Goal: Task Accomplishment & Management: Use online tool/utility

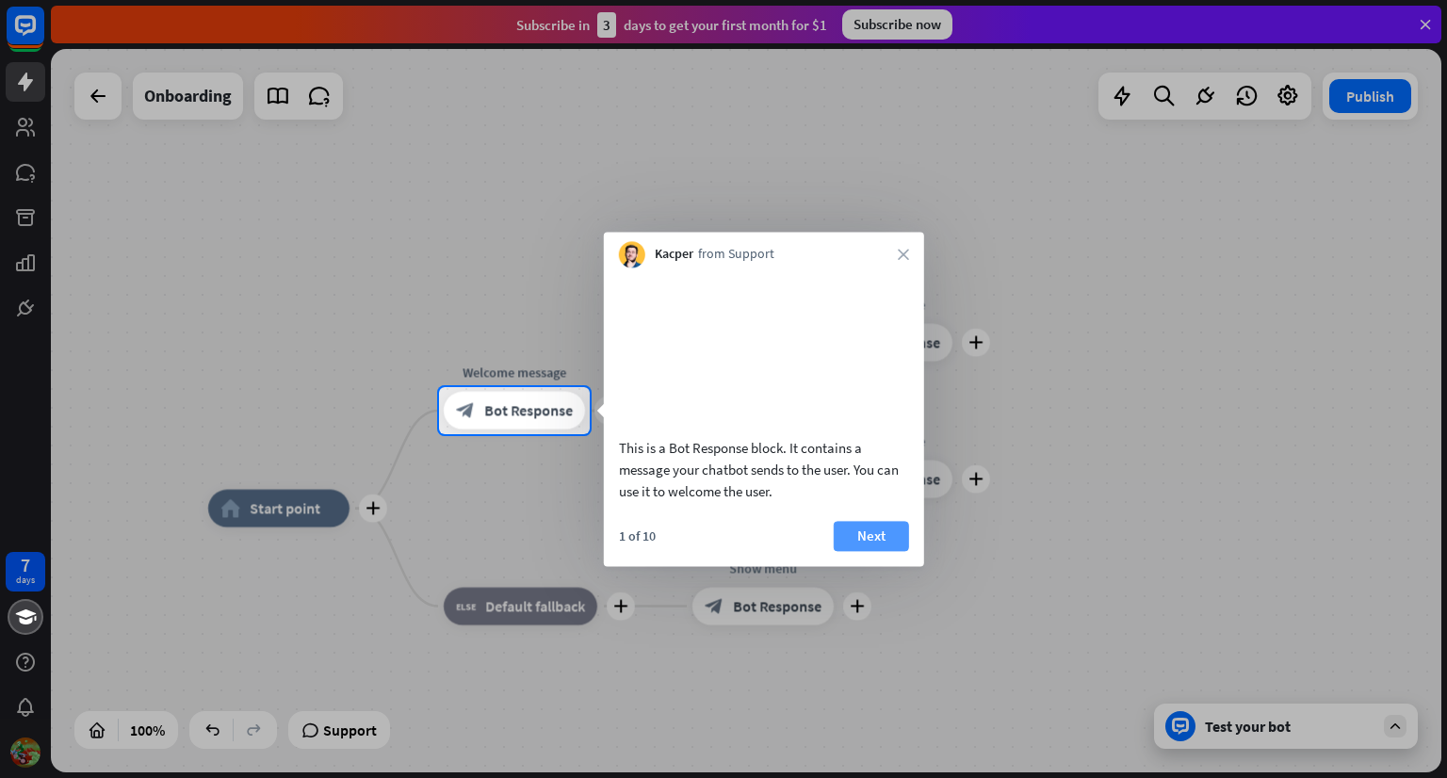
click at [885, 551] on button "Next" at bounding box center [871, 536] width 75 height 30
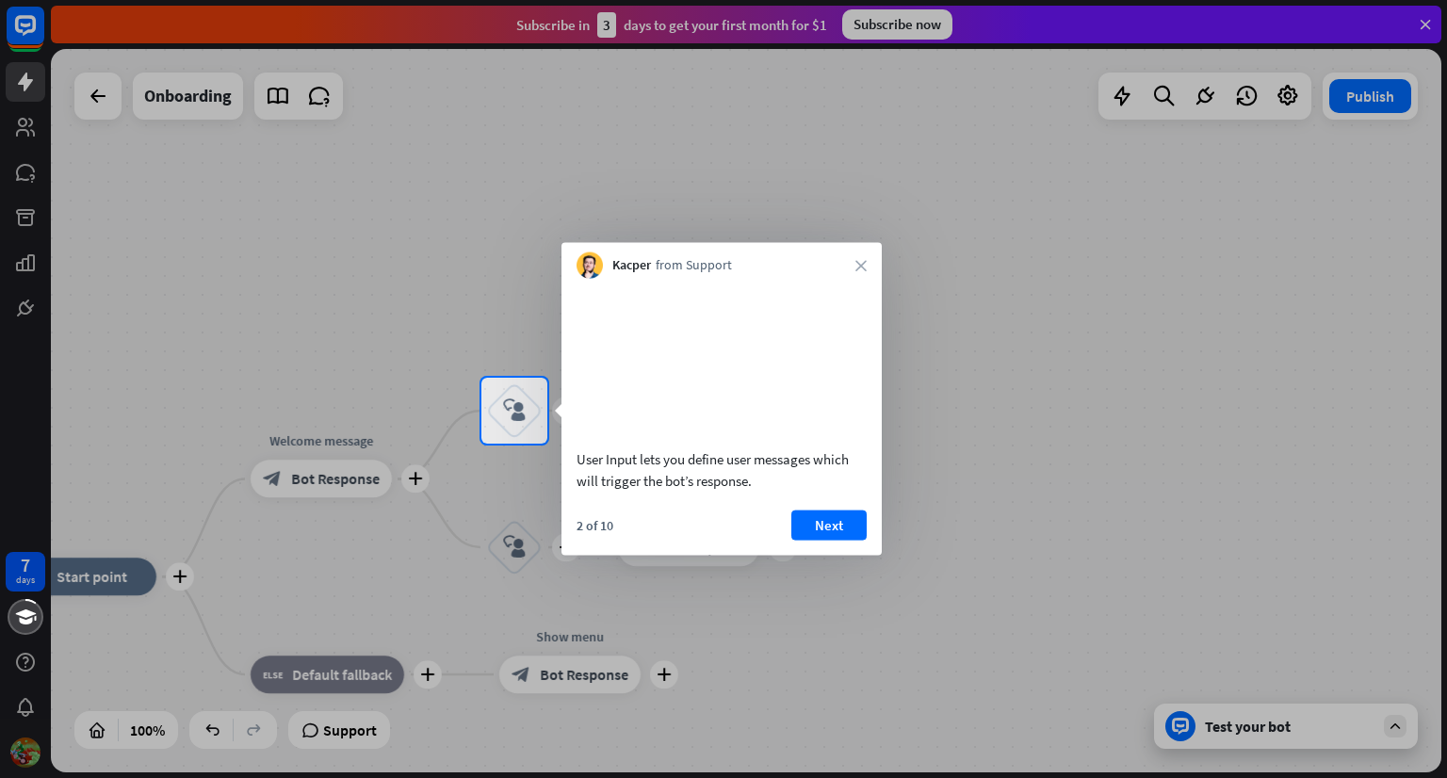
click at [838, 538] on button "Next" at bounding box center [828, 525] width 75 height 30
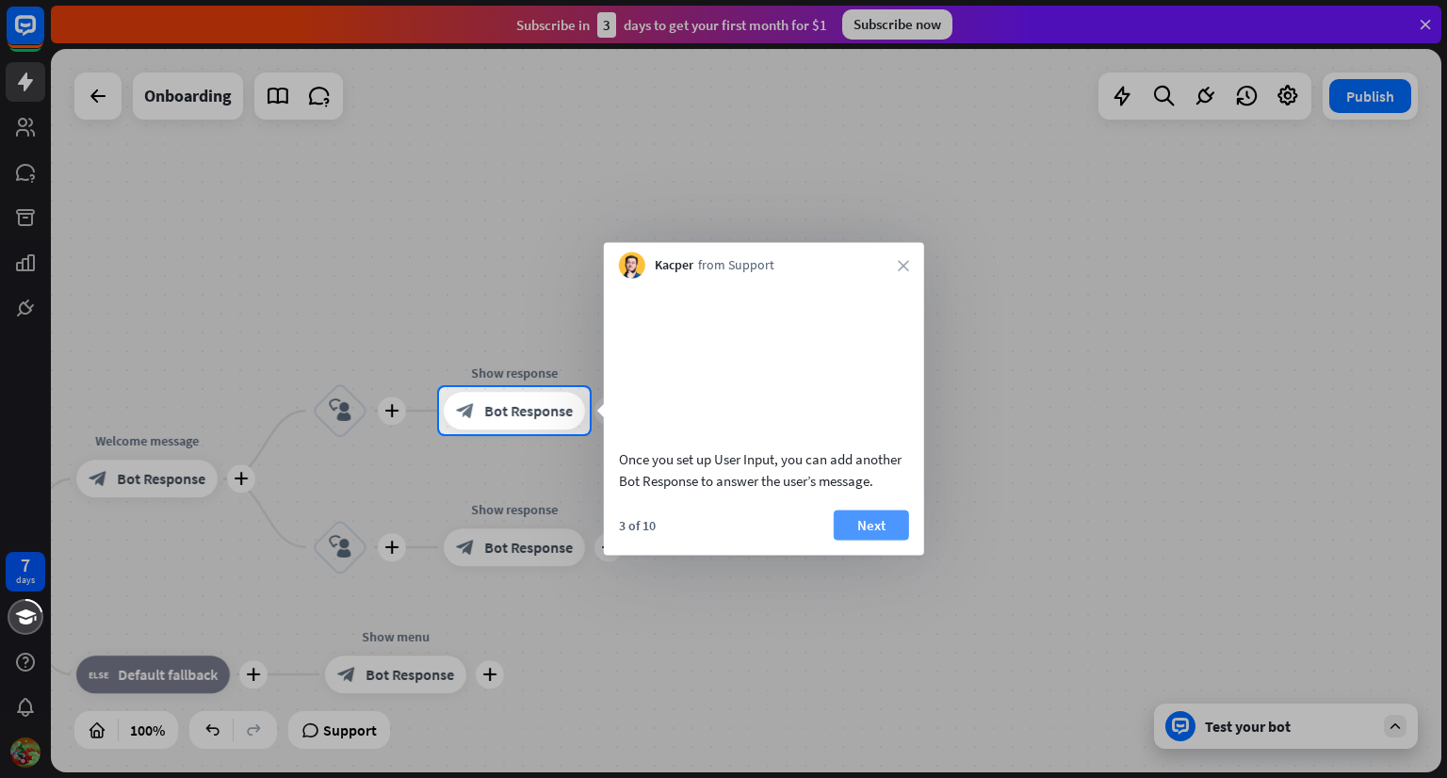
click at [860, 540] on button "Next" at bounding box center [871, 525] width 75 height 30
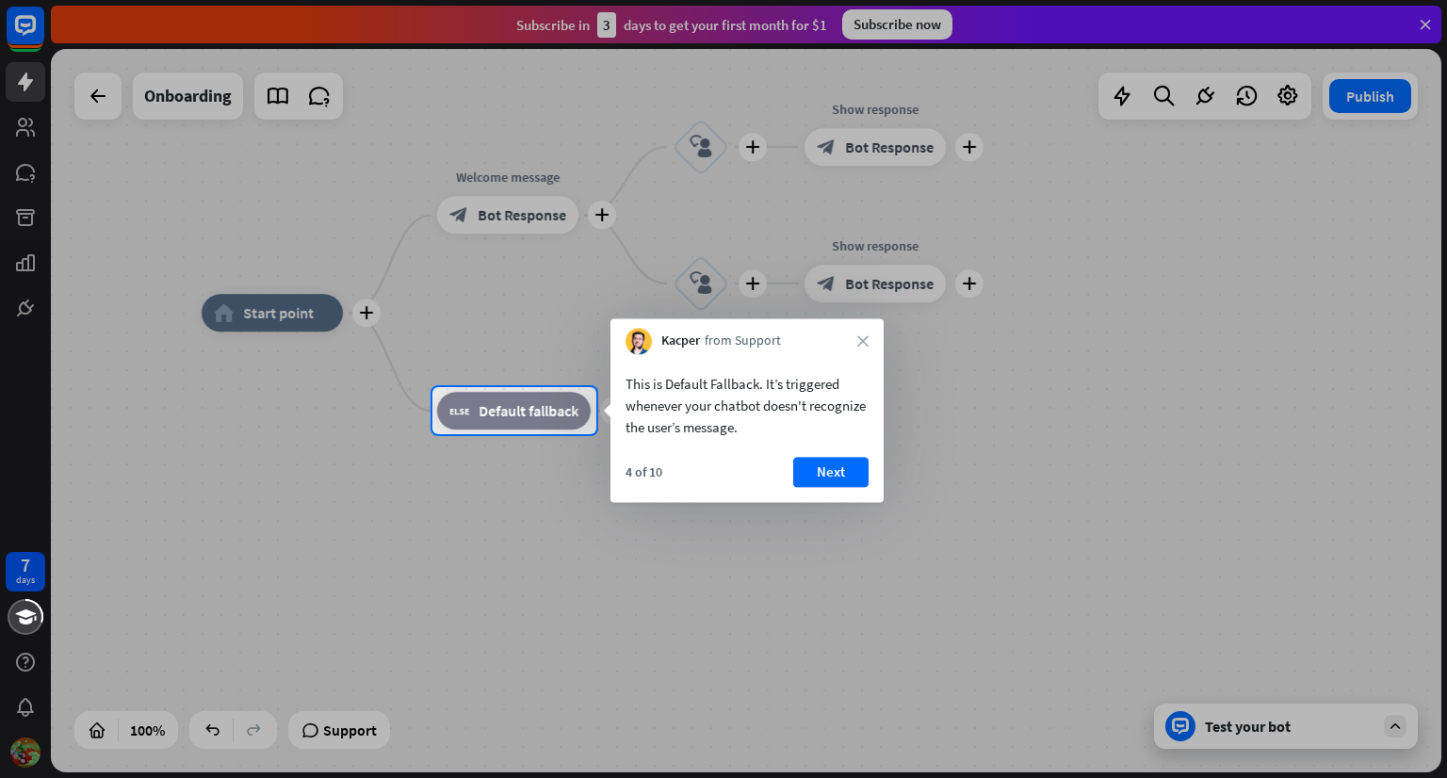
click at [838, 464] on button "Next" at bounding box center [830, 472] width 75 height 30
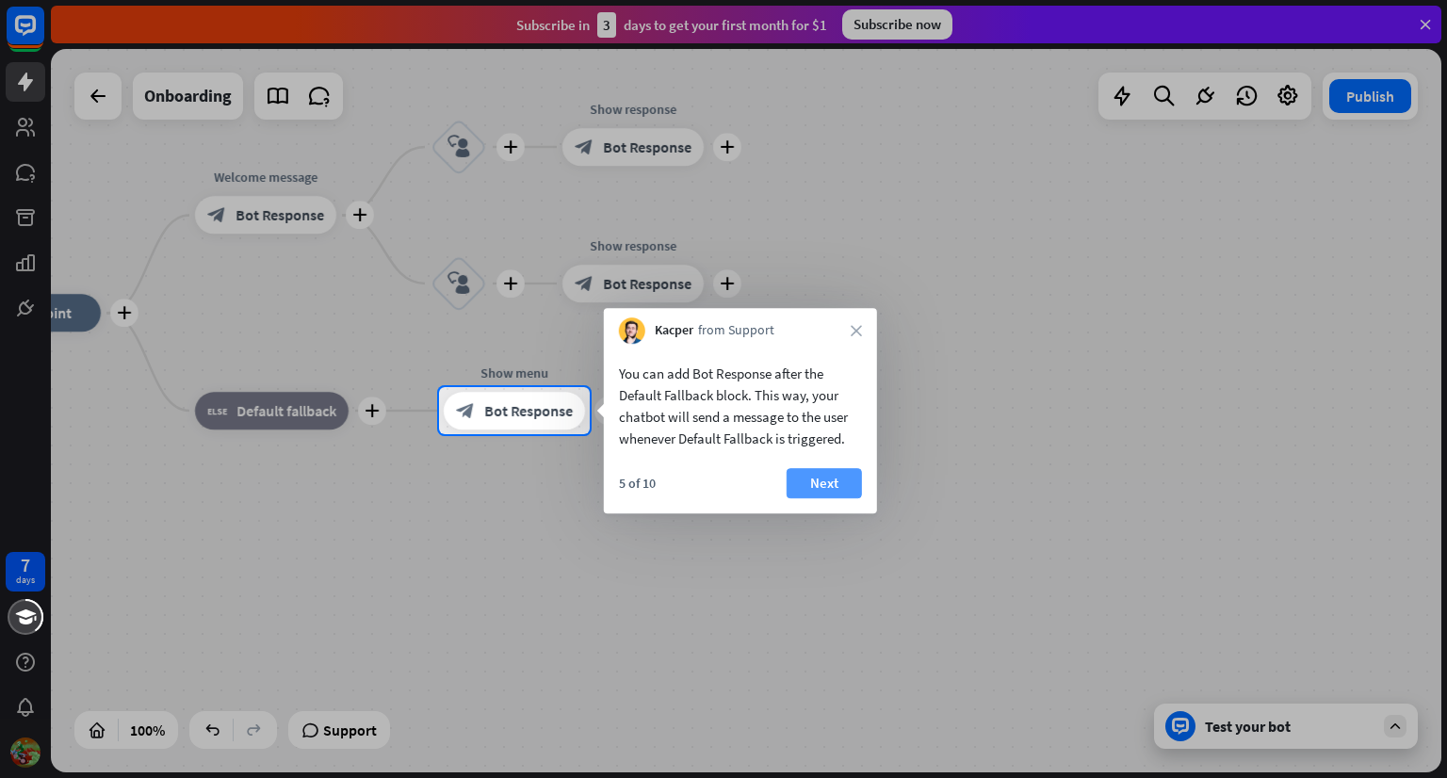
click at [840, 491] on button "Next" at bounding box center [824, 483] width 75 height 30
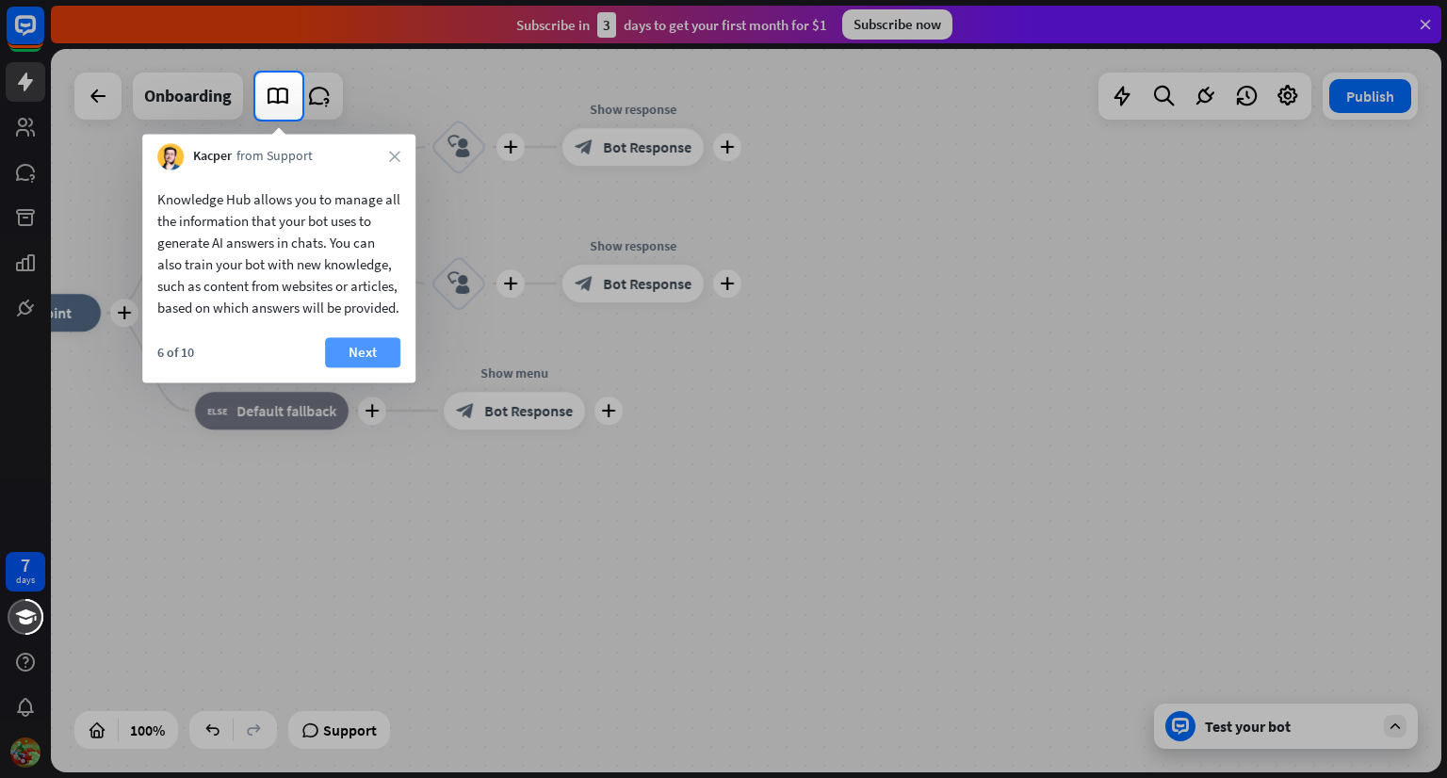
click at [375, 367] on button "Next" at bounding box center [362, 352] width 75 height 30
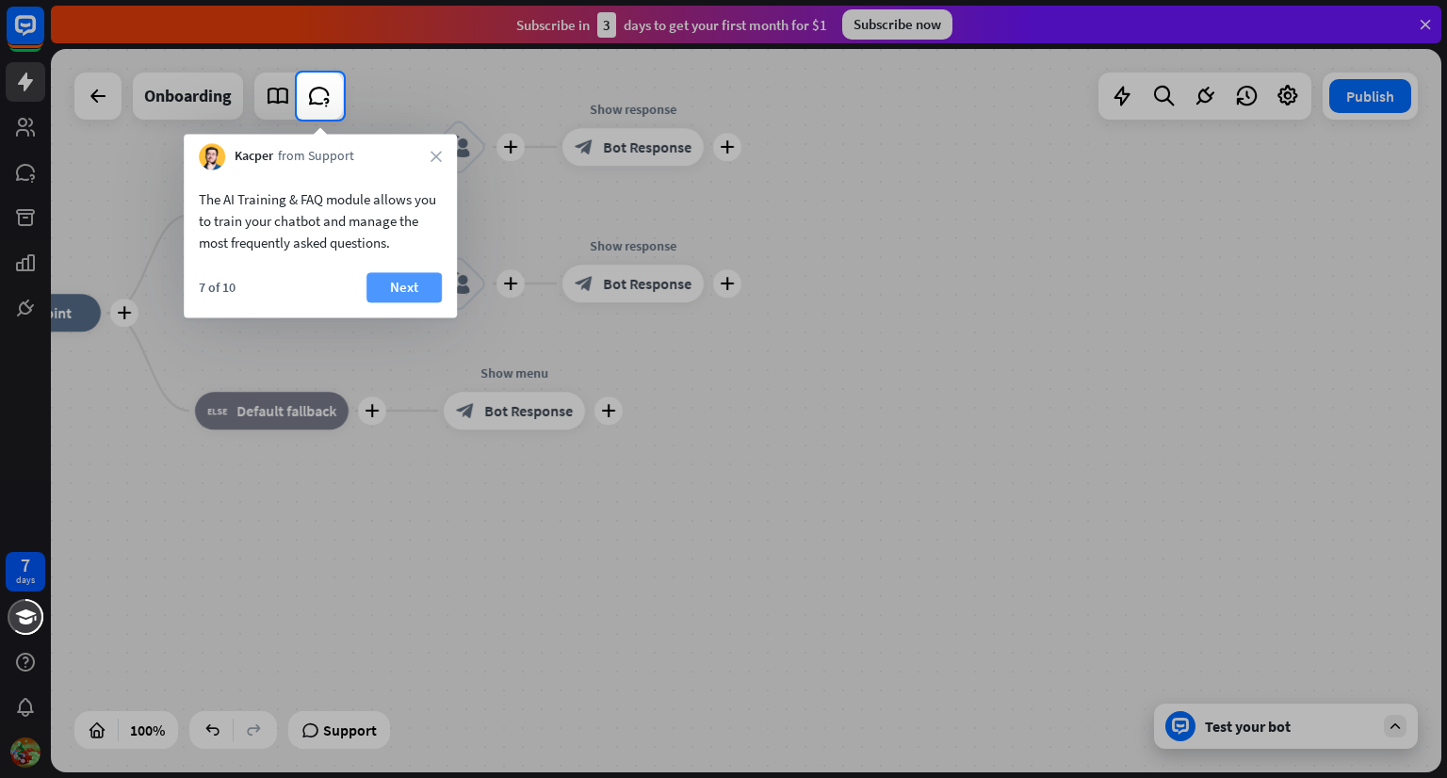
click at [421, 295] on button "Next" at bounding box center [403, 287] width 75 height 30
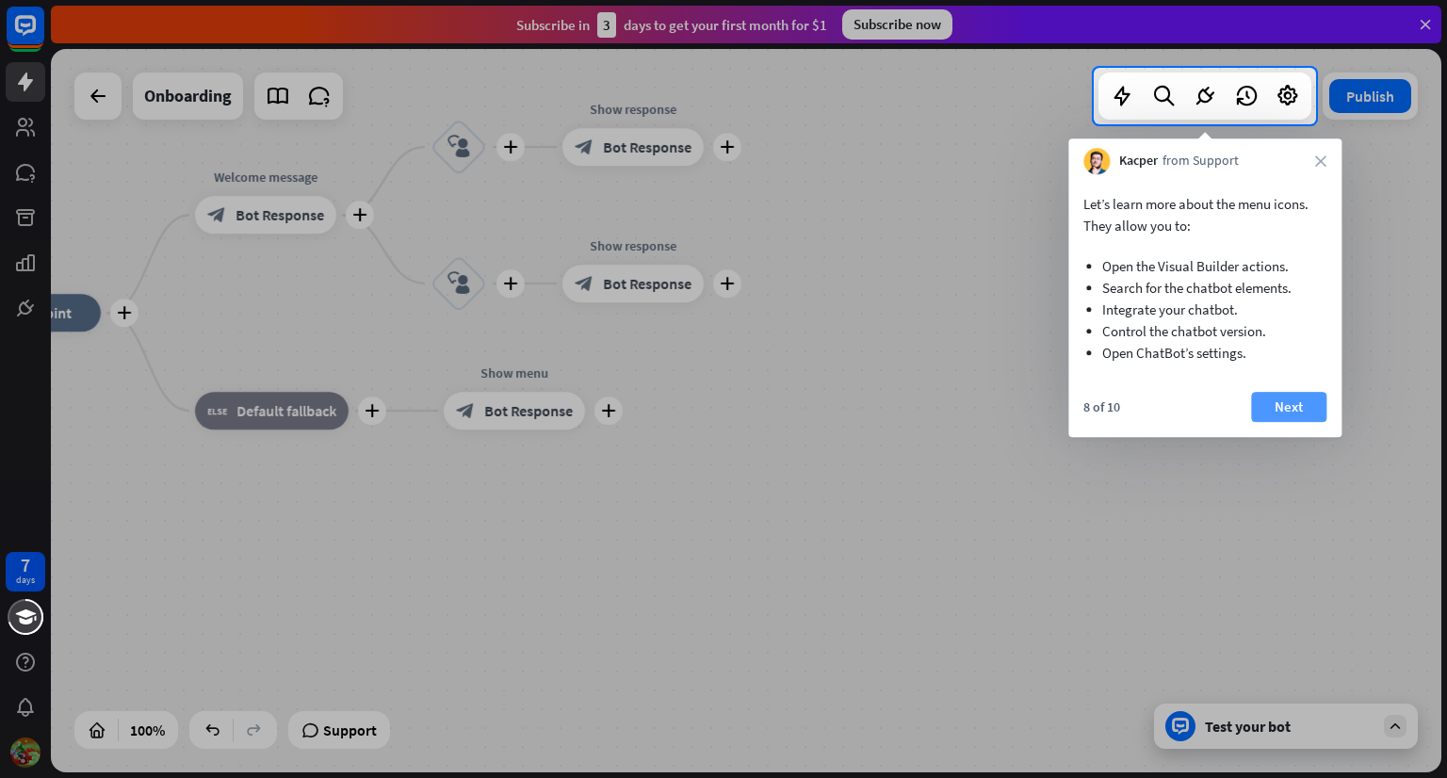
click at [1289, 411] on button "Next" at bounding box center [1288, 407] width 75 height 30
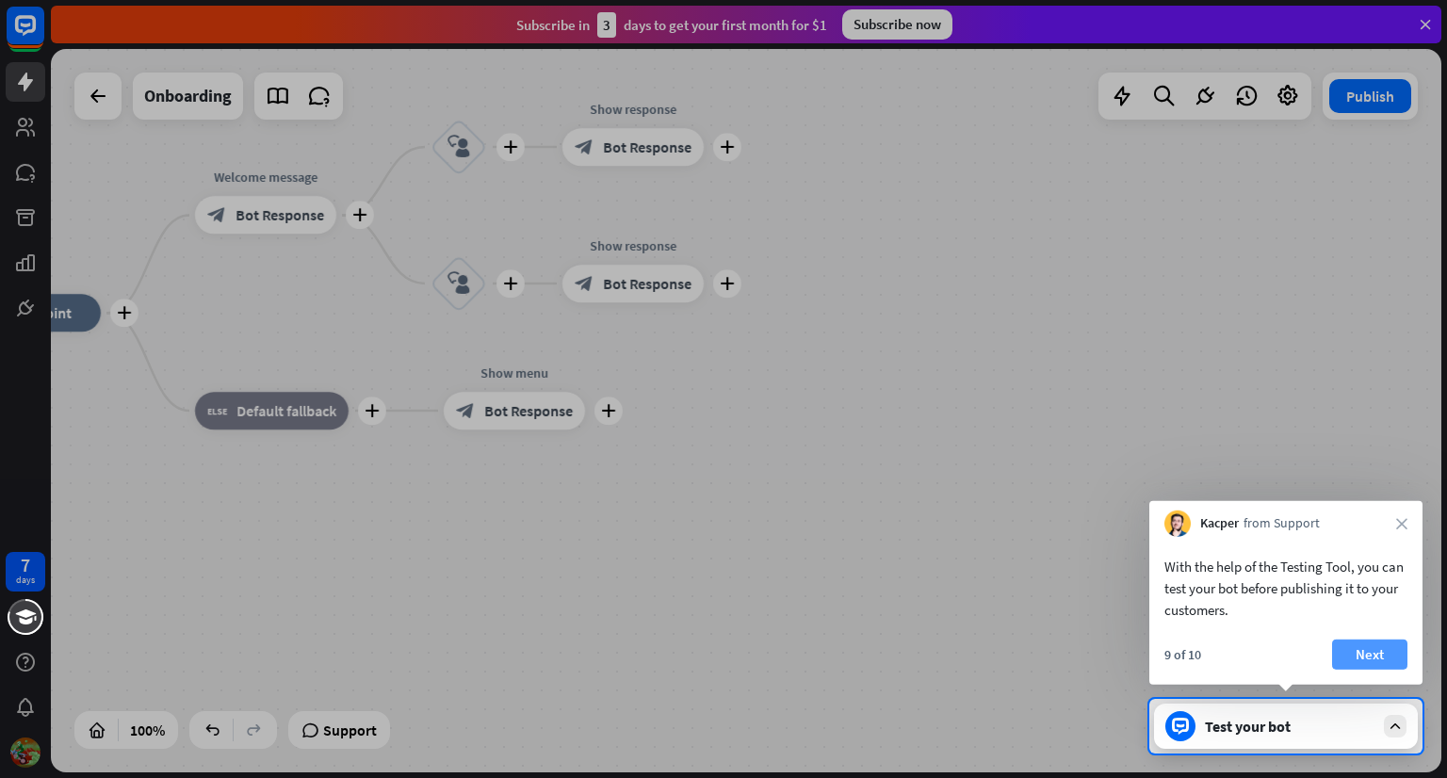
click at [1387, 655] on button "Next" at bounding box center [1369, 655] width 75 height 30
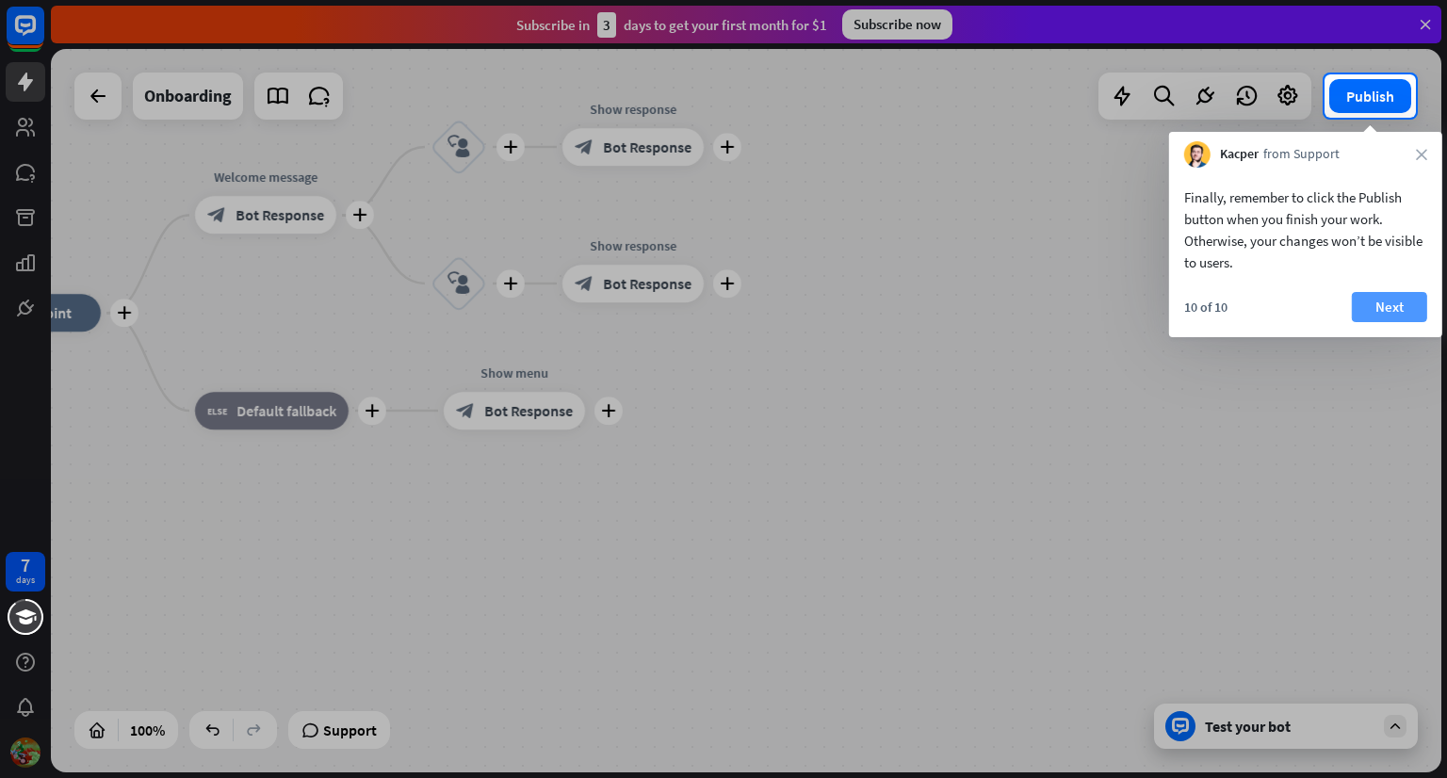
click at [1406, 301] on button "Next" at bounding box center [1389, 307] width 75 height 30
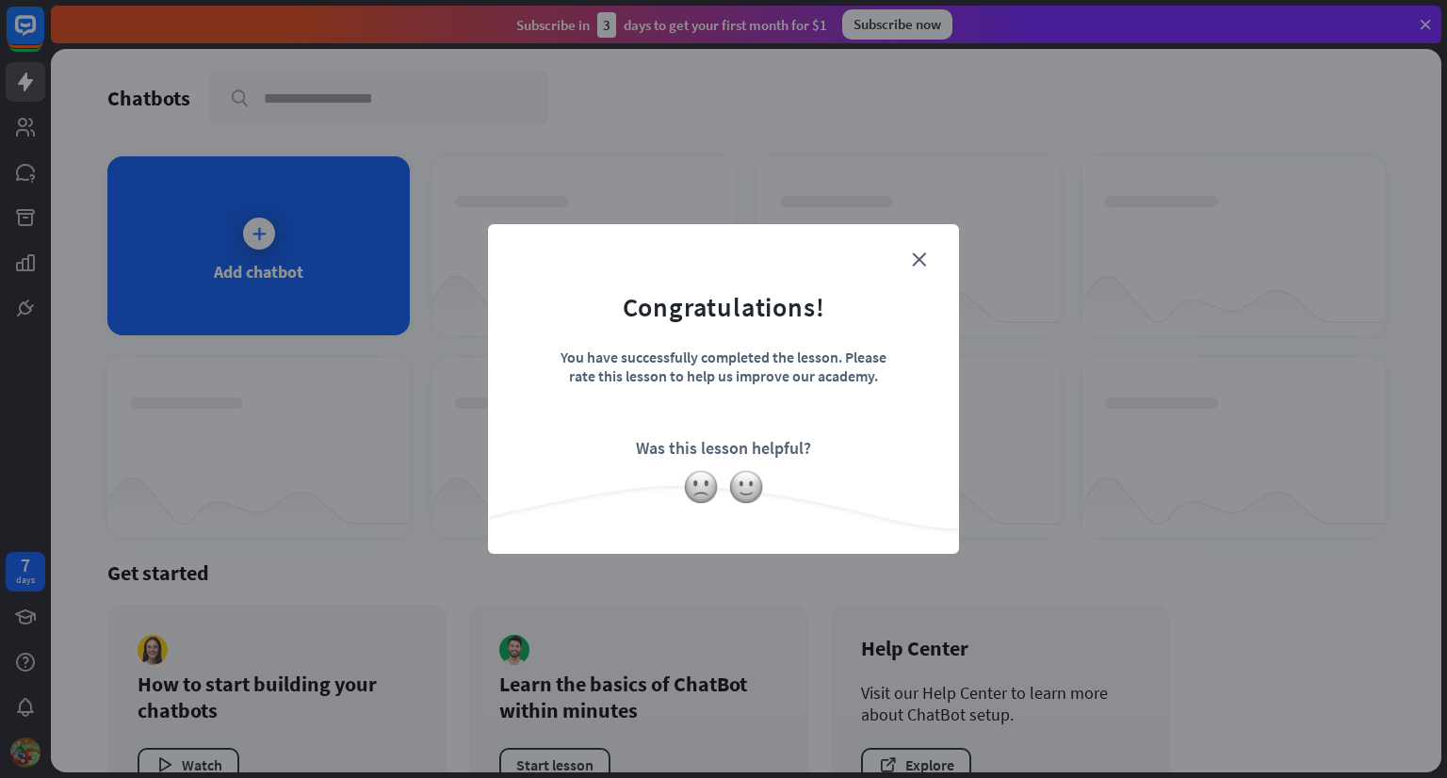
click at [931, 245] on div "close Congratulations! You have successfully completed the lesson. Please rate …" at bounding box center [723, 389] width 471 height 330
click at [742, 489] on img at bounding box center [746, 487] width 36 height 36
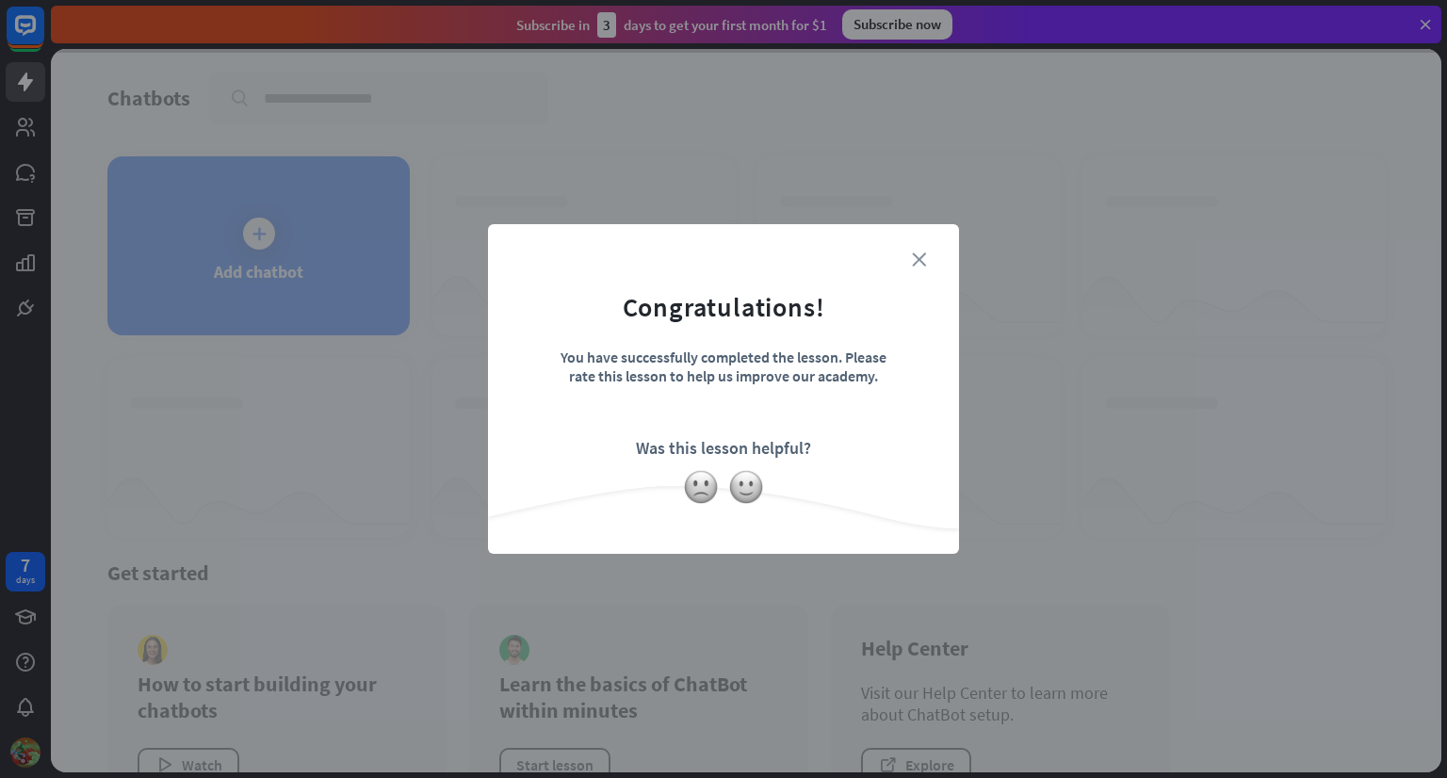
click at [919, 261] on icon "close" at bounding box center [919, 259] width 14 height 14
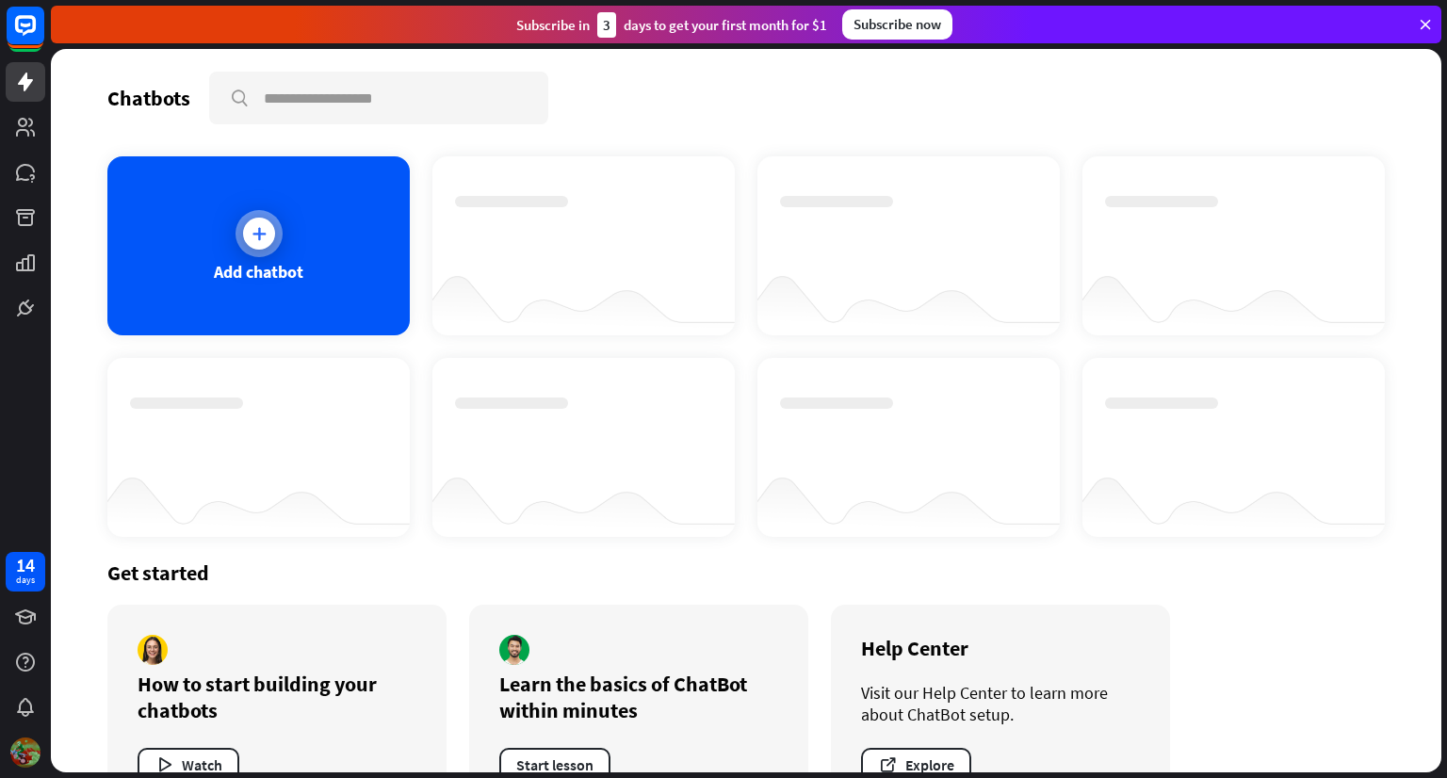
click at [261, 242] on div at bounding box center [259, 234] width 32 height 32
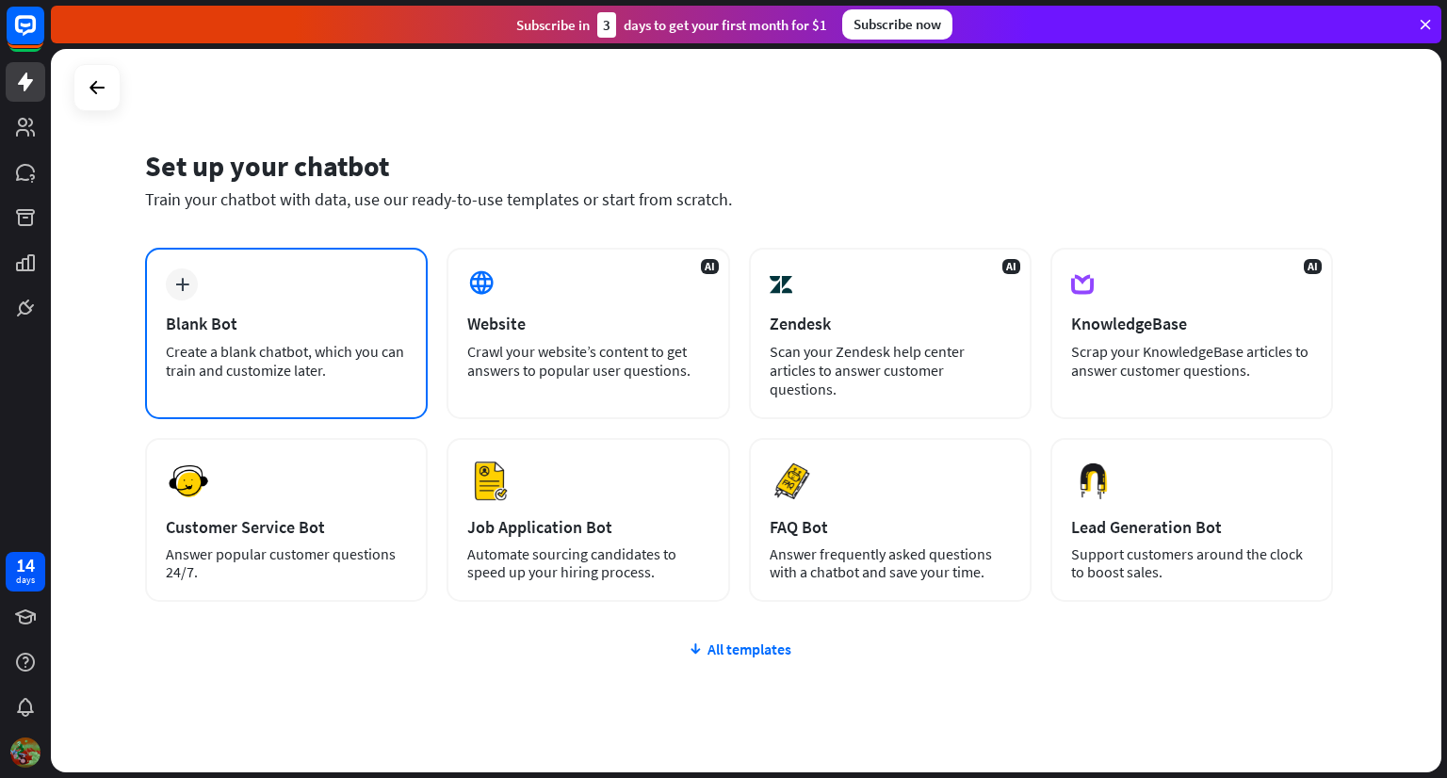
click at [208, 294] on div "plus Blank Bot Create a blank chatbot, which you can train and customize later." at bounding box center [286, 333] width 283 height 171
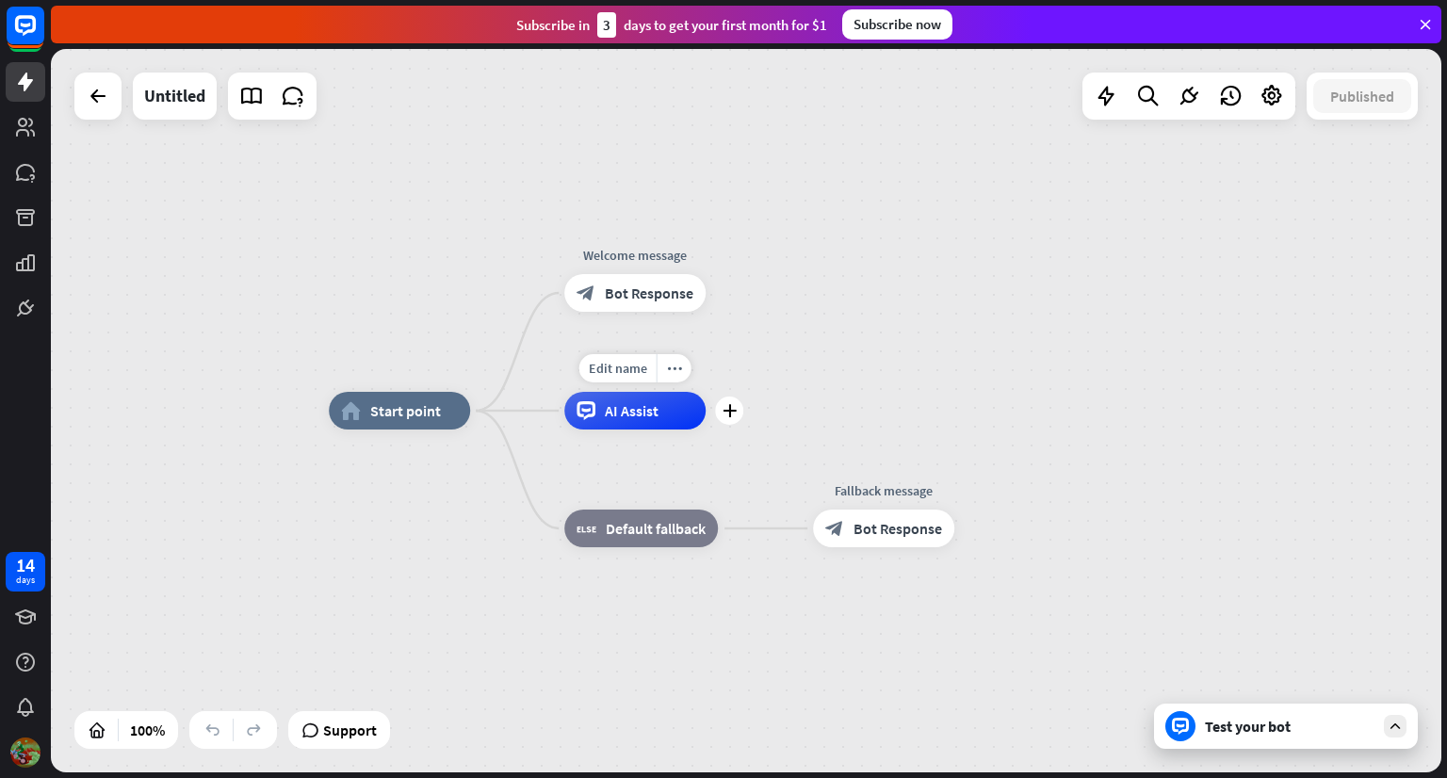
click at [664, 429] on div "AI Assist" at bounding box center [634, 411] width 141 height 38
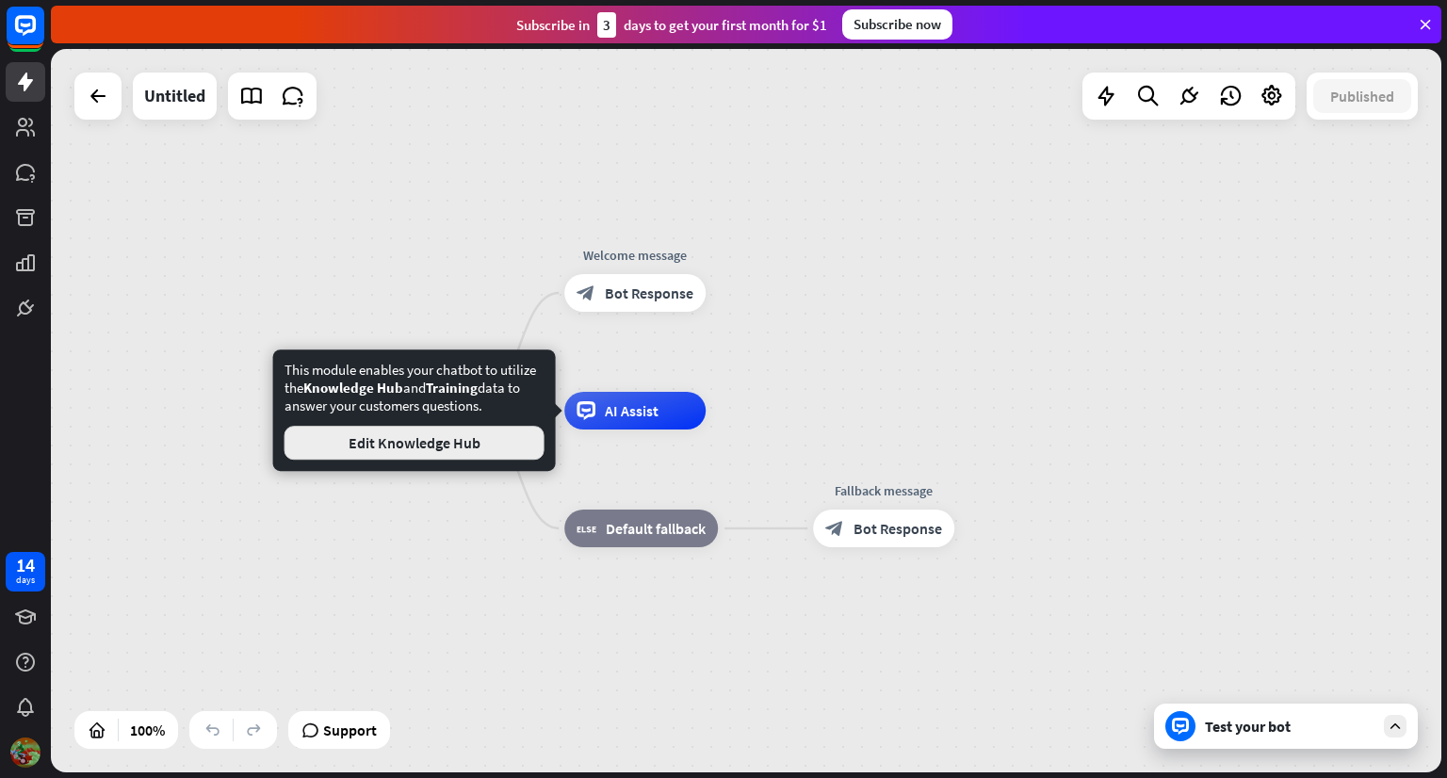
click at [490, 447] on button "Edit Knowledge Hub" at bounding box center [414, 443] width 260 height 34
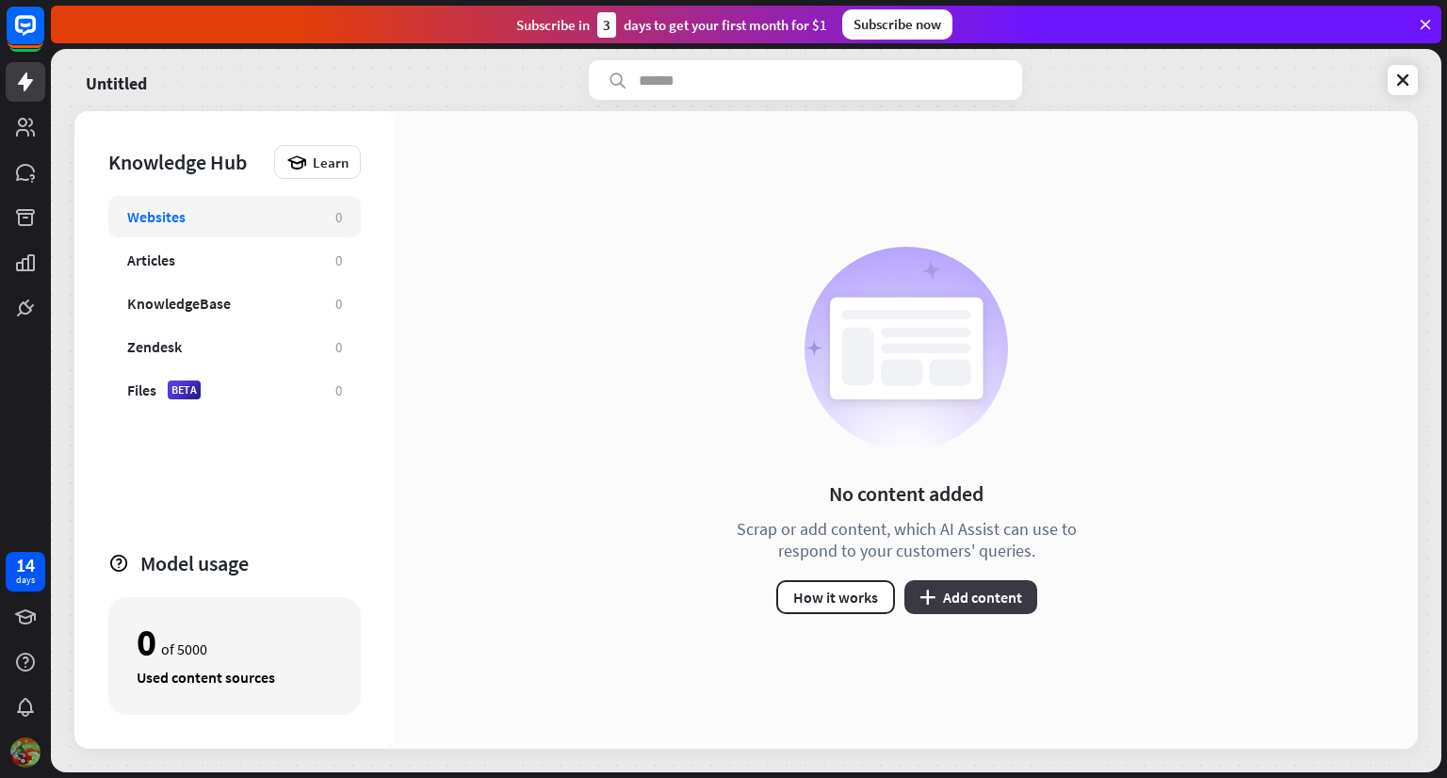
click at [936, 593] on button "plus Add content" at bounding box center [970, 597] width 133 height 34
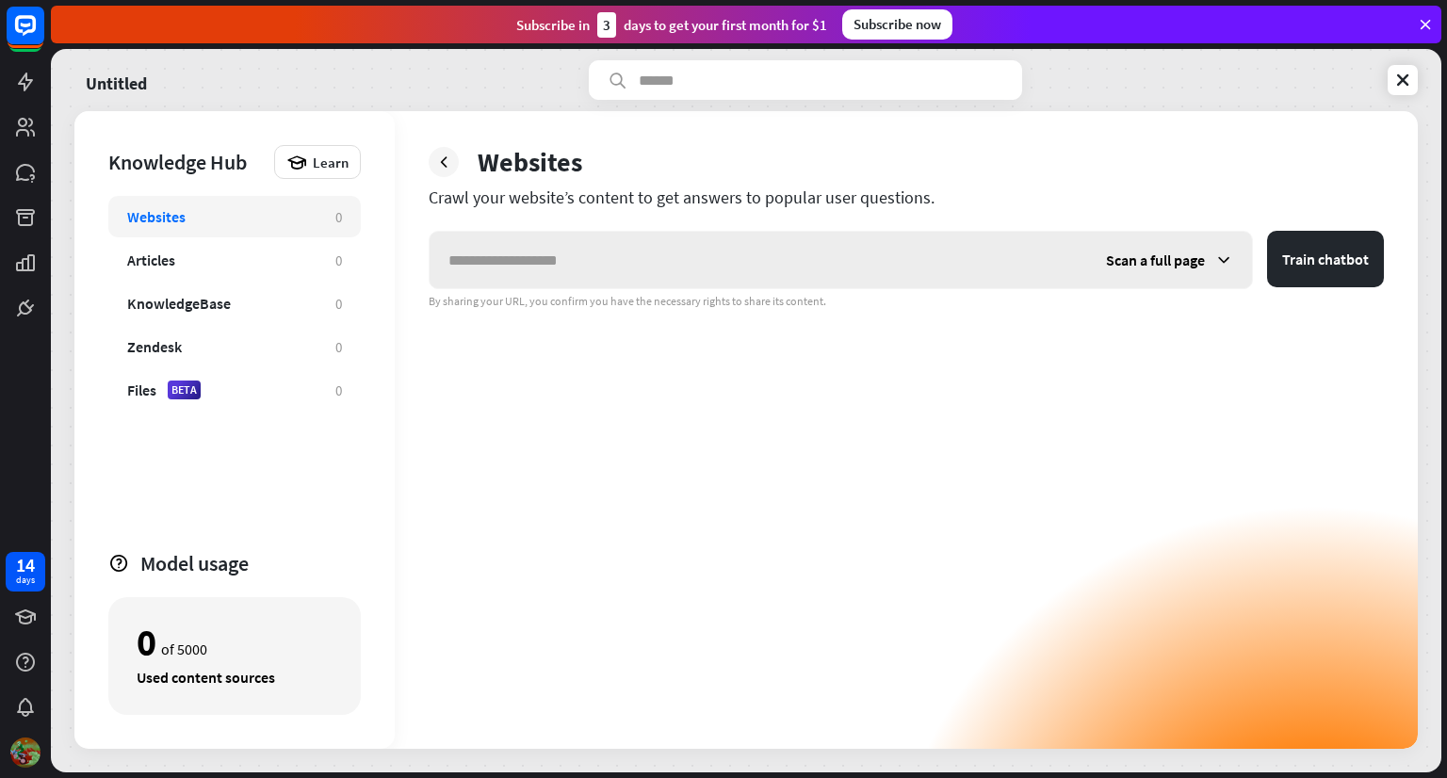
click at [799, 262] on input "text" at bounding box center [759, 260] width 658 height 57
click at [1330, 257] on button "Train chatbot" at bounding box center [1325, 259] width 117 height 57
click at [451, 155] on icon at bounding box center [443, 162] width 19 height 19
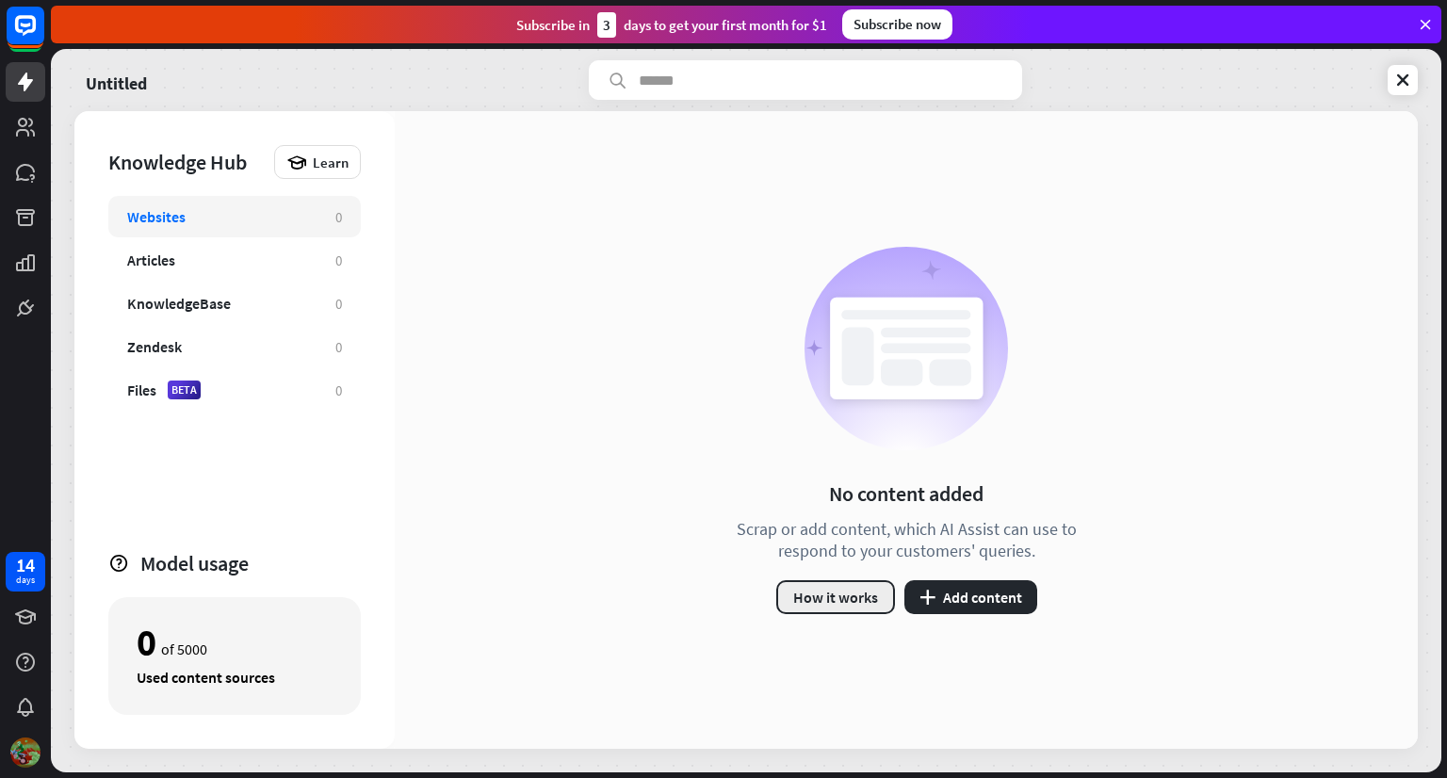
click at [855, 596] on button "How it works" at bounding box center [835, 597] width 119 height 34
